Goal: Complete application form

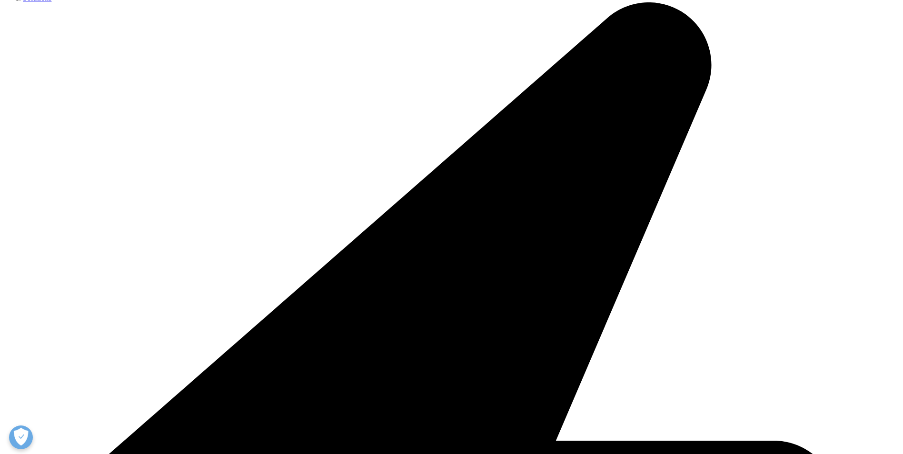
scroll to position [283, 0]
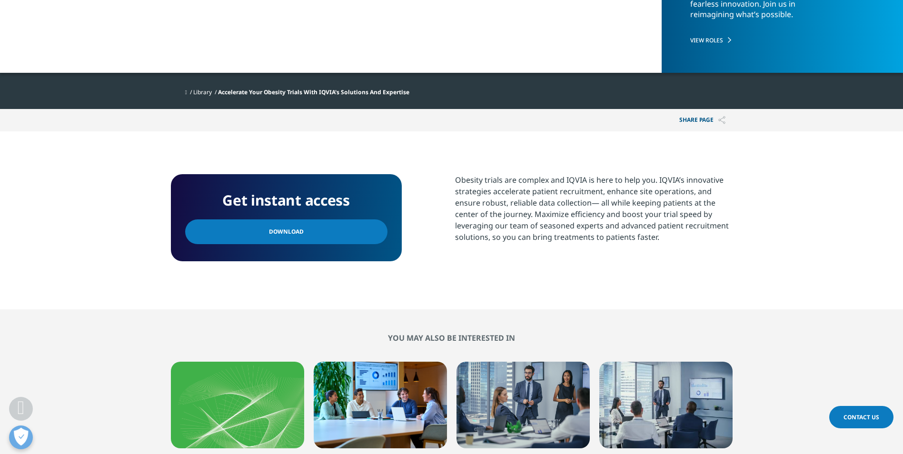
click at [278, 216] on span "Download" at bounding box center [286, 231] width 35 height 10
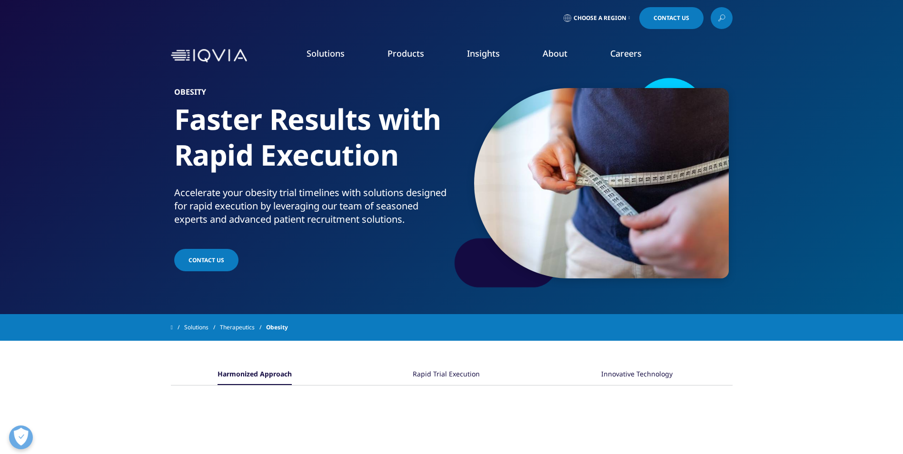
click at [214, 264] on span "CONTACT US" at bounding box center [206, 260] width 36 height 8
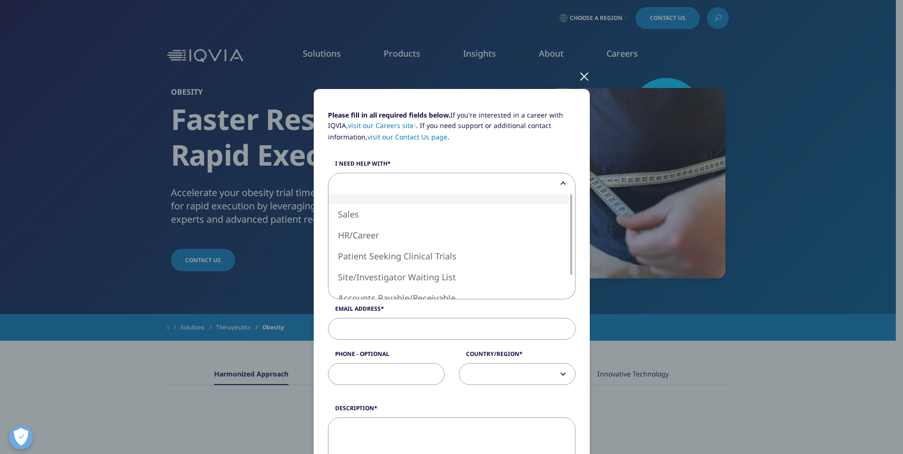
click at [379, 179] on span at bounding box center [451, 184] width 246 height 22
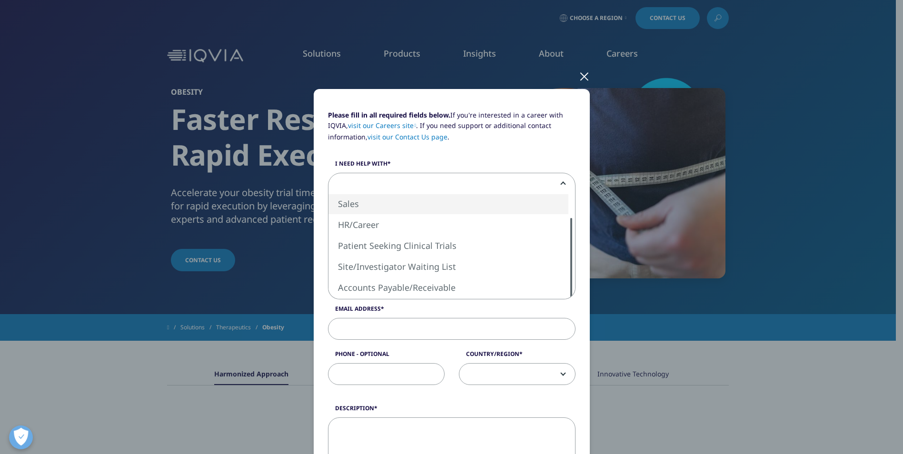
click at [567, 260] on div at bounding box center [571, 258] width 8 height 81
click at [560, 301] on div "Please fill in all required fields below. If you're interested in a career with…" at bounding box center [451, 391] width 247 height 562
select select "Other"
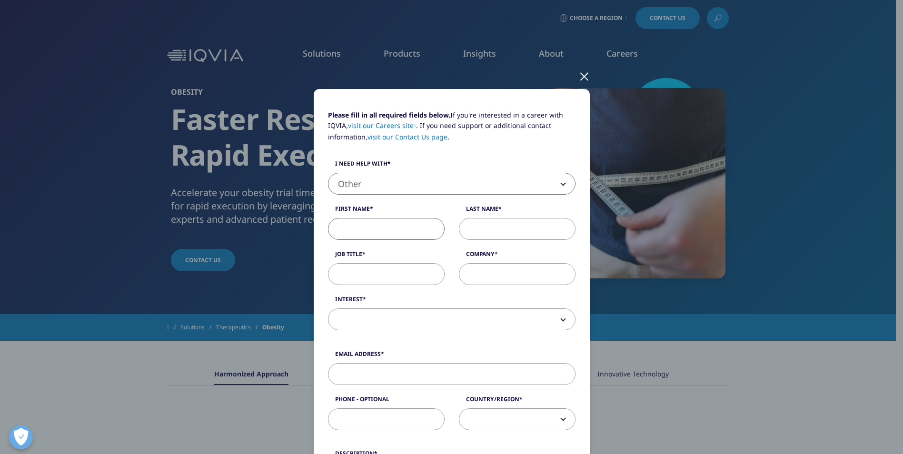
click at [365, 229] on input "First Name" at bounding box center [386, 229] width 117 height 22
type input "[PERSON_NAME]"
type input "Alcanza Clinical Research"
type input "[PERSON_NAME][EMAIL_ADDRESS][PERSON_NAME][DOMAIN_NAME]"
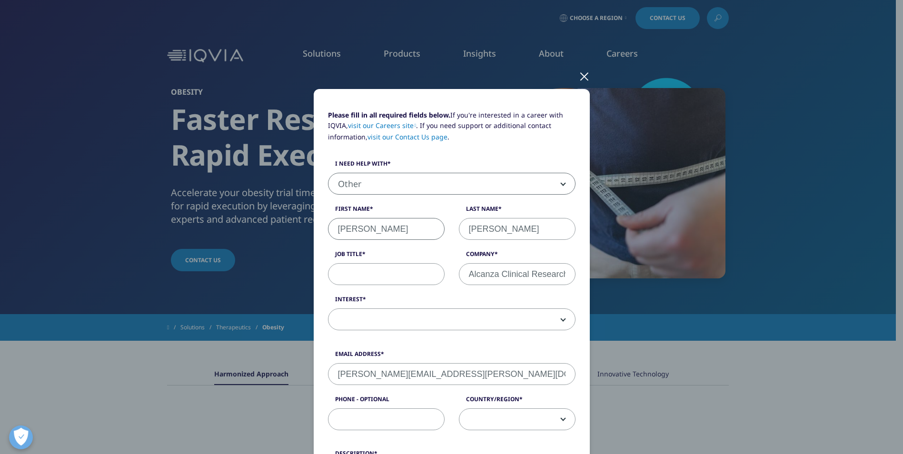
type input "3864051123"
select select "[GEOGRAPHIC_DATA]"
click at [359, 279] on input "Job Title" at bounding box center [386, 274] width 117 height 22
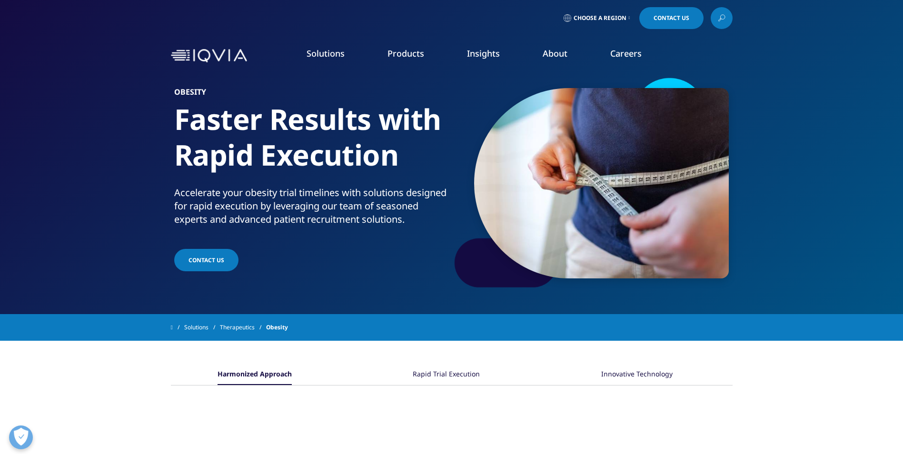
click at [199, 264] on span "CONTACT US" at bounding box center [206, 260] width 36 height 8
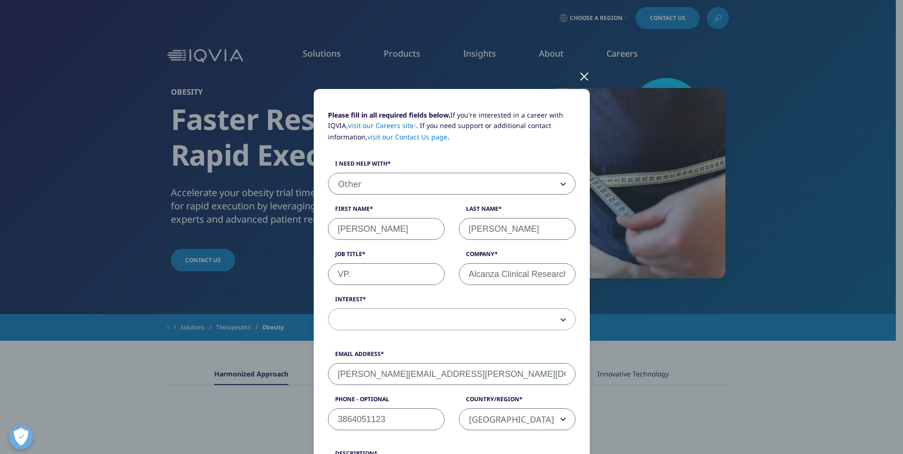
click at [365, 274] on input "VP." at bounding box center [386, 274] width 117 height 22
type input "VP, Business Operations"
click at [448, 319] on span at bounding box center [451, 320] width 246 height 22
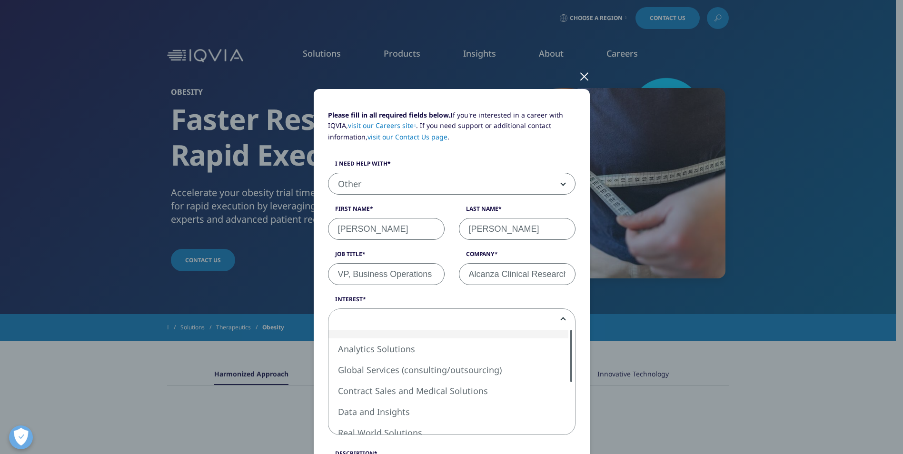
click at [569, 322] on div "Please fill in all required fields below. If you're interested in a career with…" at bounding box center [451, 414] width 247 height 608
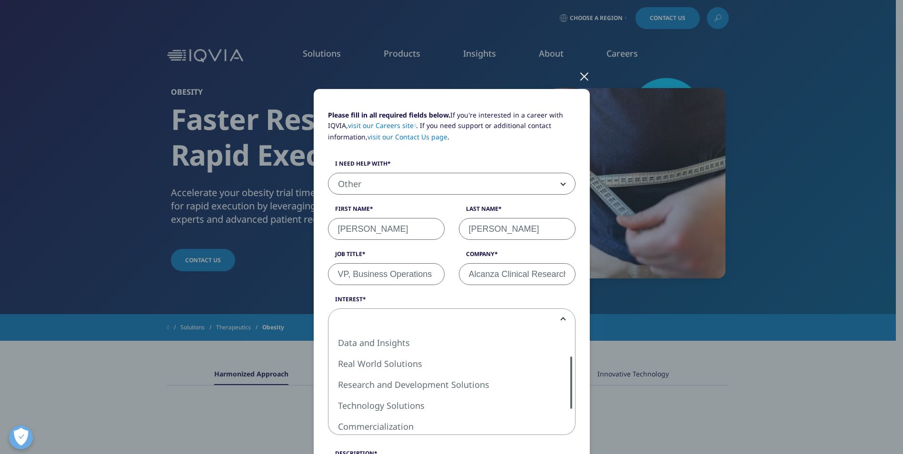
click at [570, 370] on div at bounding box center [571, 382] width 8 height 52
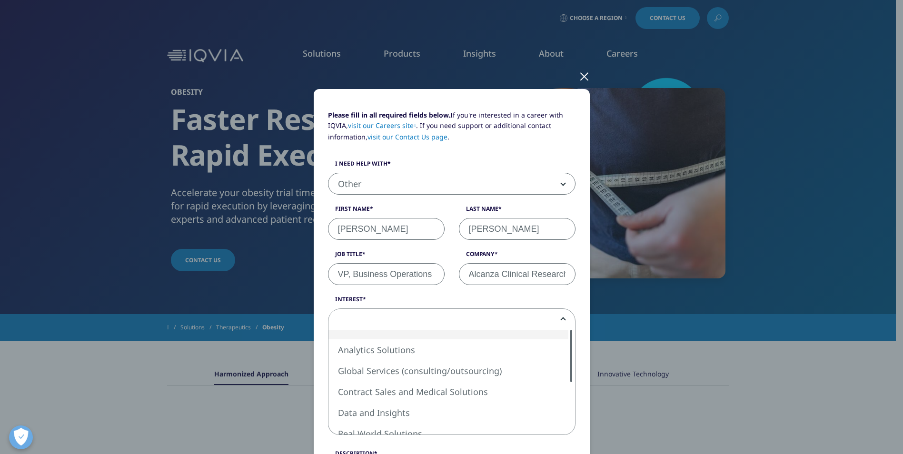
click at [563, 324] on div "Please fill in all required fields below. If you're interested in a career with…" at bounding box center [451, 414] width 247 height 608
click at [611, 334] on div "Please fill in all required fields below. If you're interested in a career with…" at bounding box center [451, 418] width 561 height 837
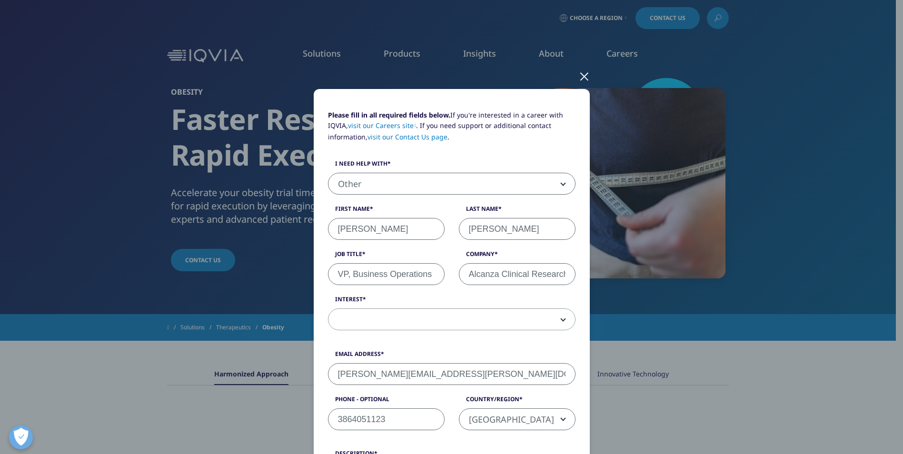
click at [561, 321] on span at bounding box center [451, 320] width 246 height 22
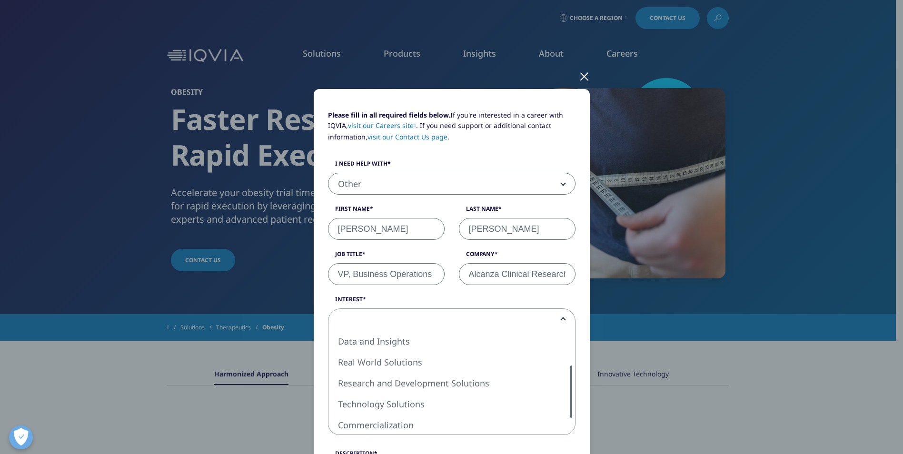
click at [570, 374] on div at bounding box center [571, 391] width 2 height 52
select select "Real World Solutions"
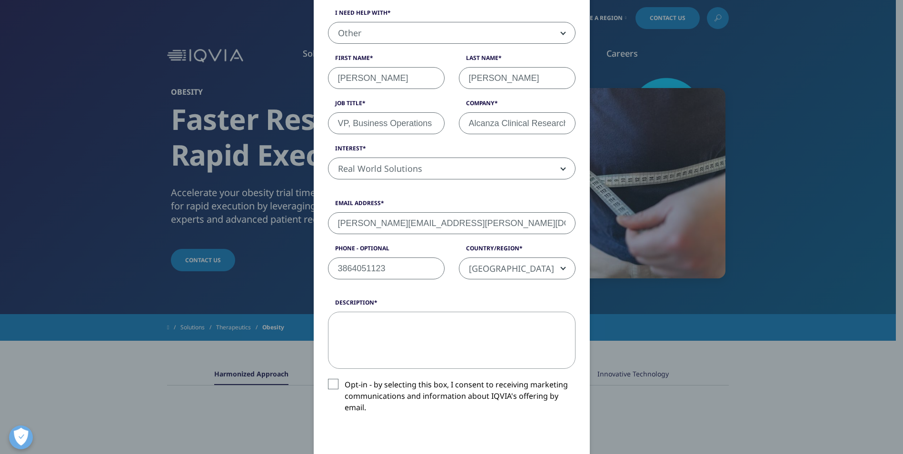
scroll to position [153, 0]
click at [381, 320] on textarea "Description" at bounding box center [451, 338] width 247 height 57
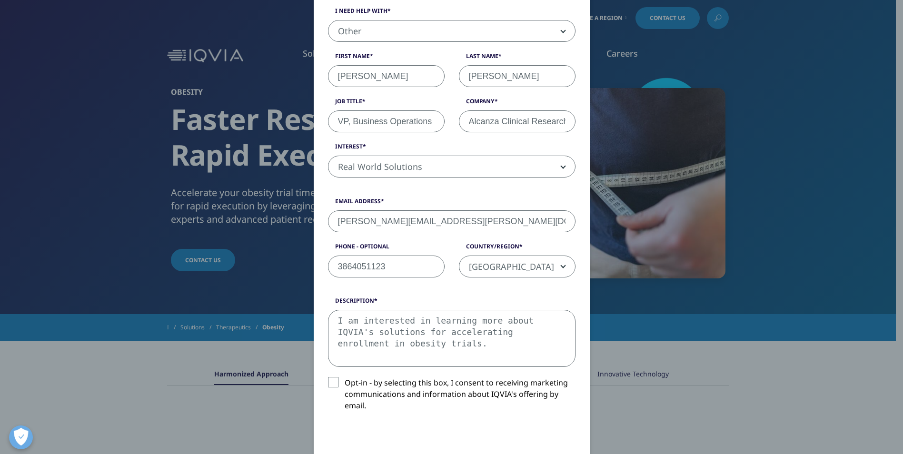
type textarea "I am interested in learning more about IQVIA's solutions for accelerating enrol…"
click at [330, 380] on label "Opt-in - by selecting this box, I consent to receiving marketing communications…" at bounding box center [451, 396] width 247 height 39
click at [345, 377] on input "Opt-in - by selecting this box, I consent to receiving marketing communications…" at bounding box center [345, 377] width 0 height 0
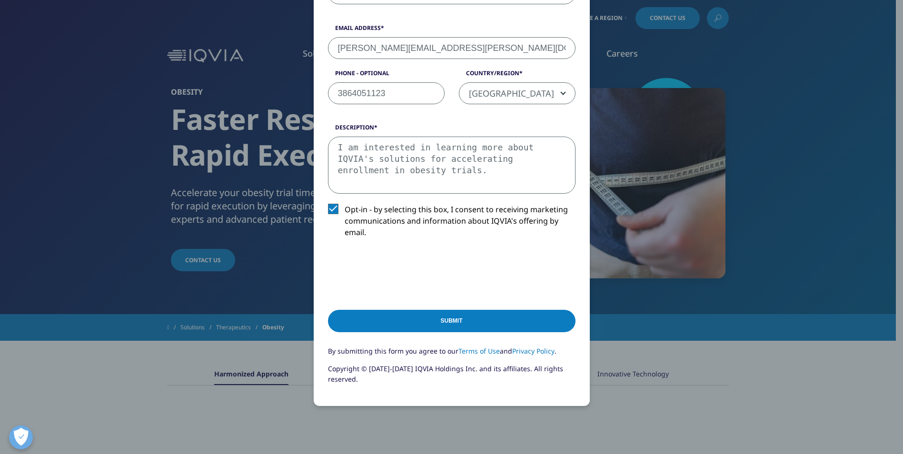
scroll to position [331, 0]
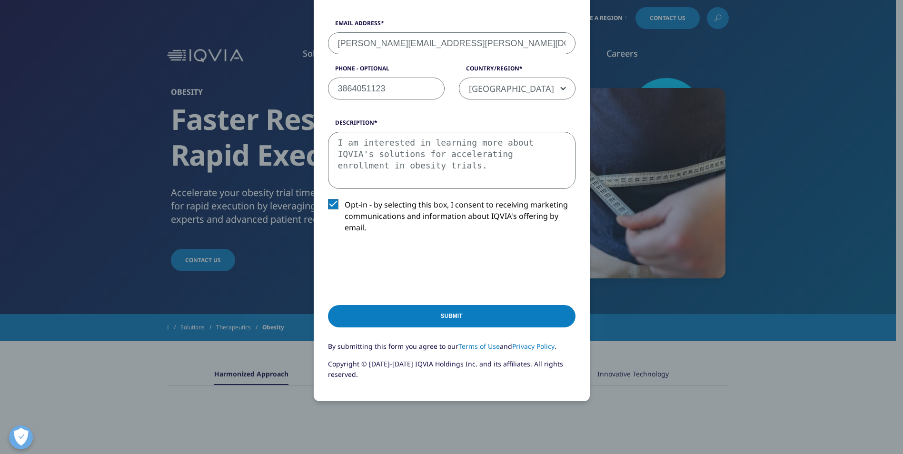
click at [462, 318] on input "Submit" at bounding box center [451, 316] width 247 height 22
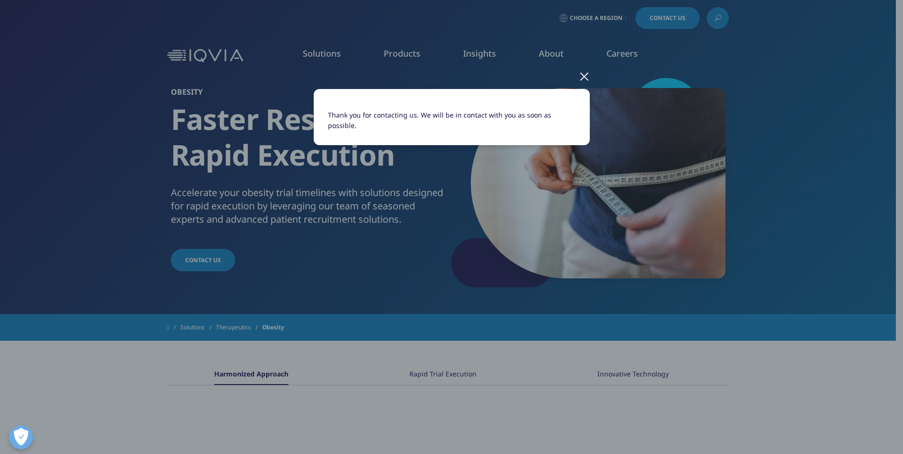
click at [588, 81] on div at bounding box center [584, 76] width 11 height 26
